Goal: Navigation & Orientation: Find specific page/section

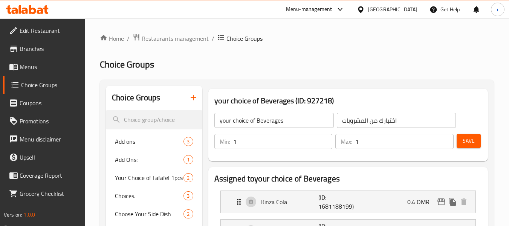
click at [404, 8] on div "[GEOGRAPHIC_DATA]" at bounding box center [393, 9] width 50 height 8
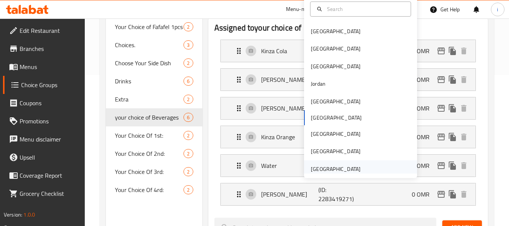
scroll to position [75, 0]
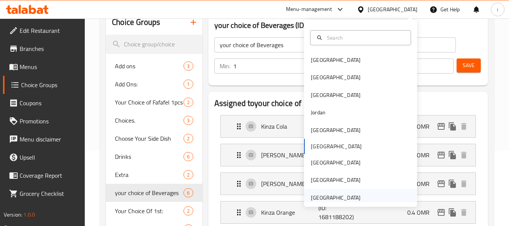
click at [329, 196] on div "[GEOGRAPHIC_DATA]" at bounding box center [336, 197] width 50 height 8
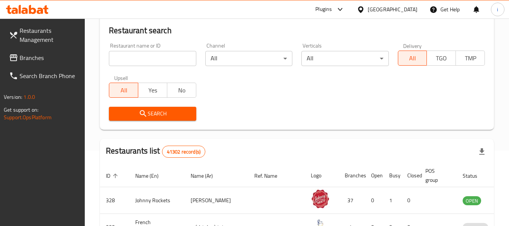
click at [43, 60] on span "Branches" at bounding box center [50, 57] width 60 height 9
